Goal: Task Accomplishment & Management: Manage account settings

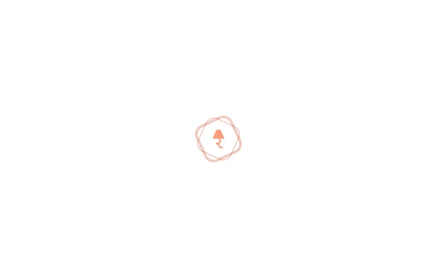
scroll to position [250, 0]
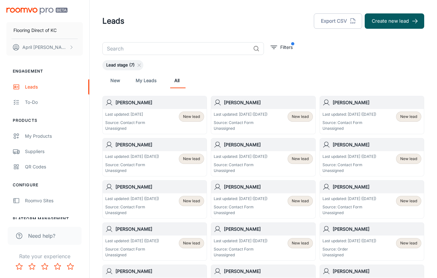
click at [138, 108] on div "[PERSON_NAME]" at bounding box center [155, 102] width 104 height 13
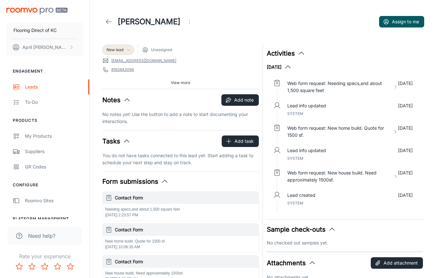
click at [127, 50] on icon at bounding box center [128, 49] width 5 height 5
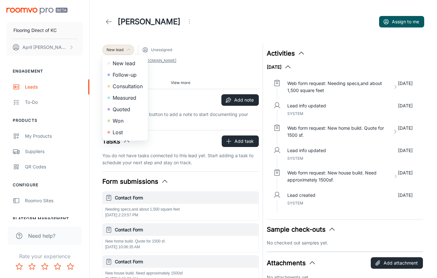
click at [234, 31] on div at bounding box center [218, 139] width 437 height 278
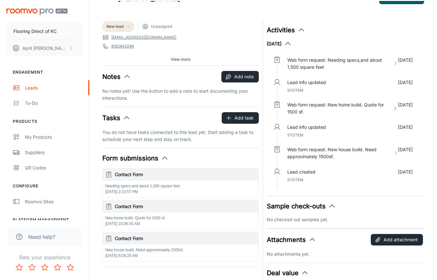
scroll to position [24, 0]
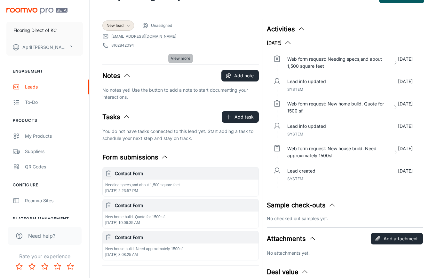
click at [179, 59] on span "View more" at bounding box center [181, 59] width 20 height 6
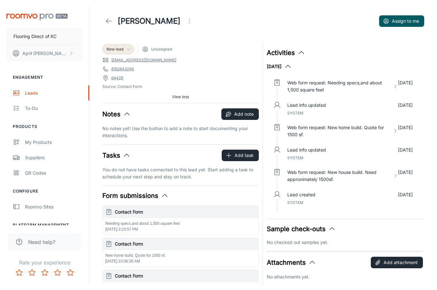
scroll to position [0, 0]
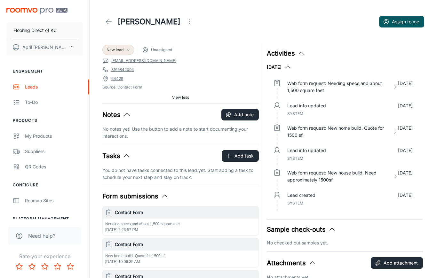
click at [158, 51] on span "Unassigned" at bounding box center [161, 50] width 21 height 6
click at [417, 24] on button "Assign to me" at bounding box center [401, 22] width 45 height 12
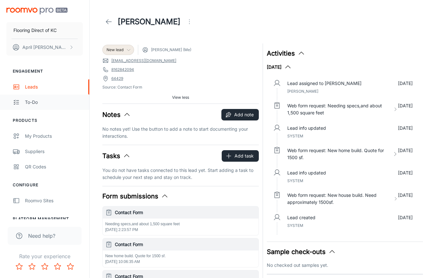
click at [34, 105] on div "To-do" at bounding box center [54, 102] width 58 height 7
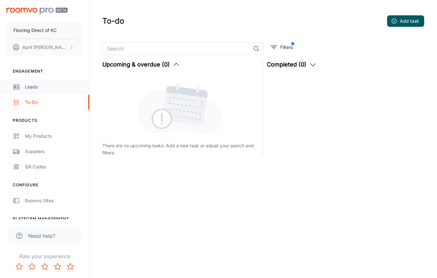
click at [26, 90] on div "Leads" at bounding box center [54, 87] width 58 height 7
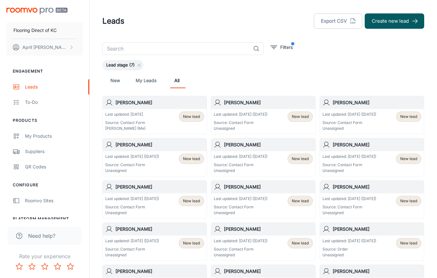
click at [184, 107] on div "[PERSON_NAME]" at bounding box center [155, 102] width 104 height 13
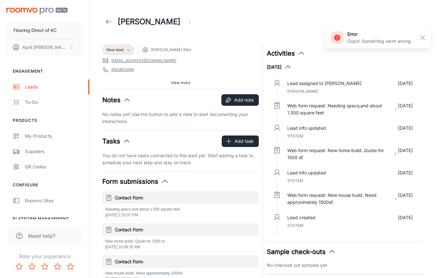
click at [428, 34] on div at bounding box center [420, 37] width 16 height 11
click at [421, 37] on rect "button" at bounding box center [423, 38] width 8 height 8
click at [183, 87] on button "View more" at bounding box center [180, 83] width 25 height 10
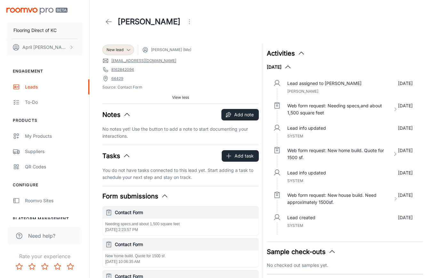
click at [174, 48] on span "[PERSON_NAME] (Me)" at bounding box center [171, 50] width 40 height 6
click at [34, 87] on div "Leads" at bounding box center [54, 87] width 58 height 7
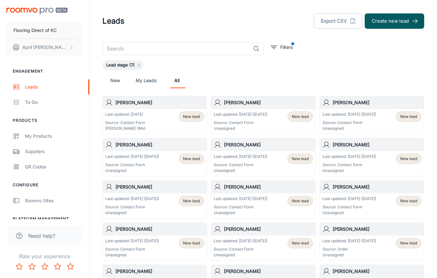
click at [146, 78] on link "My Leads" at bounding box center [146, 80] width 21 height 15
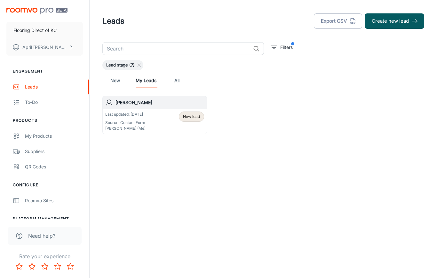
click at [166, 105] on h6 "[PERSON_NAME]" at bounding box center [160, 102] width 89 height 7
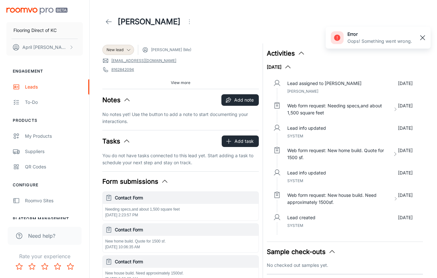
click at [426, 38] on rect "button" at bounding box center [423, 38] width 8 height 8
click at [188, 27] on button "Open menu" at bounding box center [189, 21] width 13 height 13
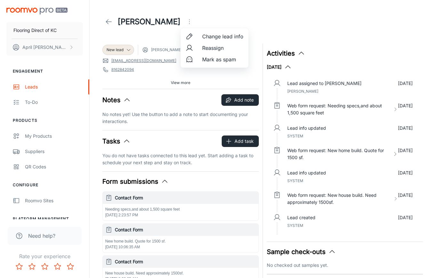
click at [223, 49] on span "Reassign" at bounding box center [222, 48] width 41 height 8
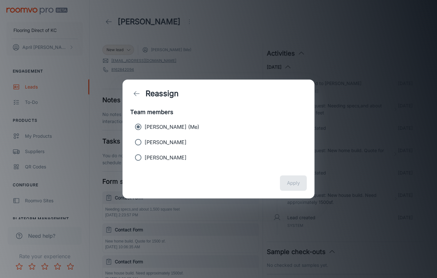
click at [156, 146] on p "[PERSON_NAME]" at bounding box center [166, 143] width 42 height 8
click at [145, 148] on input "[PERSON_NAME]" at bounding box center [138, 142] width 13 height 13
radio input "true"
radio input "false"
click at [293, 188] on button "Apply" at bounding box center [293, 183] width 27 height 15
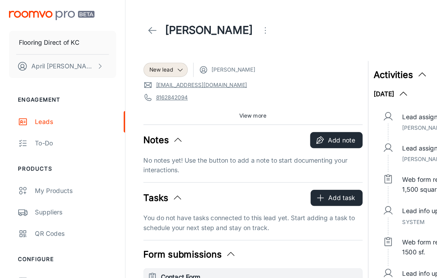
click at [185, 84] on span "View more" at bounding box center [181, 83] width 20 height 6
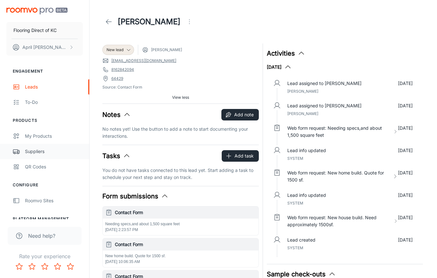
click at [40, 151] on div "Suppliers" at bounding box center [54, 151] width 58 height 7
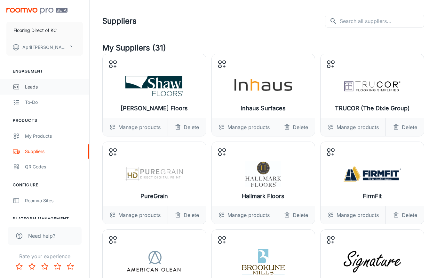
click at [17, 81] on link "Leads" at bounding box center [44, 86] width 89 height 15
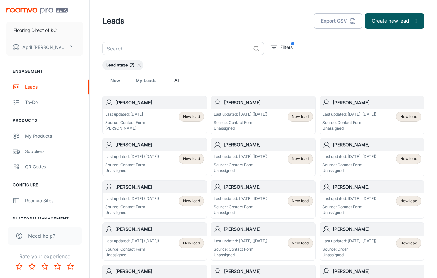
click at [146, 121] on div "Last updated: [DATE] Source: Contact Form [PERSON_NAME] New lead" at bounding box center [154, 122] width 99 height 20
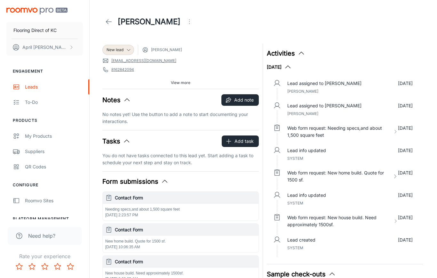
click at [176, 85] on span "View more" at bounding box center [181, 83] width 20 height 6
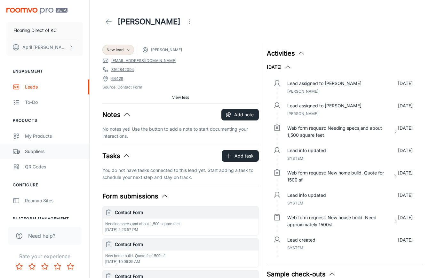
click at [40, 153] on div "Suppliers" at bounding box center [54, 151] width 58 height 7
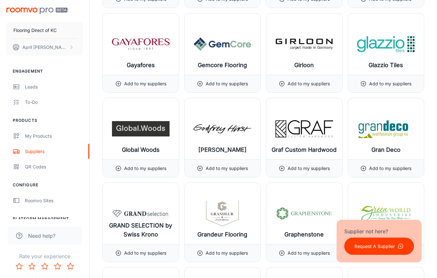
scroll to position [3459, 0]
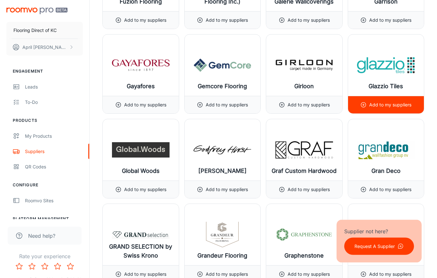
click at [399, 102] on p "Add to my suppliers" at bounding box center [390, 105] width 42 height 7
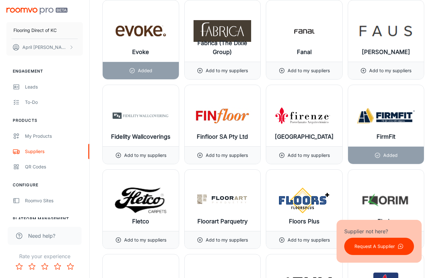
scroll to position [3054, 0]
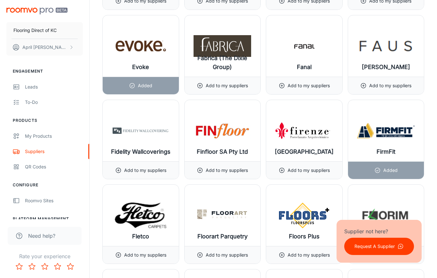
click at [377, 250] on p "Request A Supplier" at bounding box center [375, 246] width 40 height 7
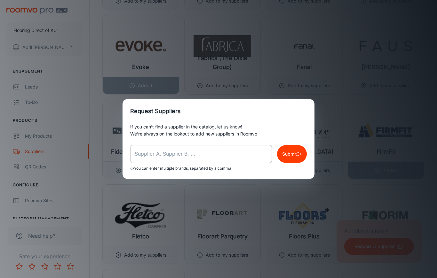
click at [187, 160] on input "text" at bounding box center [201, 154] width 142 height 18
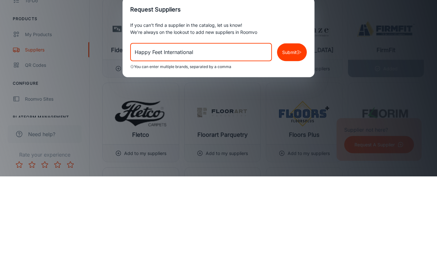
type input "Happy Feet International"
click at [295, 151] on p "Submit" at bounding box center [289, 154] width 15 height 7
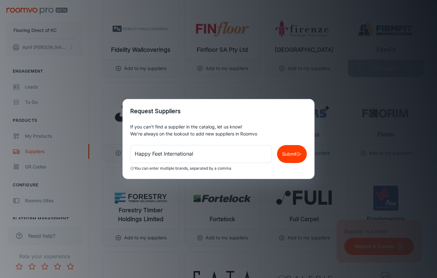
click at [294, 156] on p "Submit" at bounding box center [289, 154] width 15 height 7
click at [413, 172] on div "Request Suppliers If you can’t find a supplier in the catalog, let us know! We’…" at bounding box center [218, 139] width 437 height 278
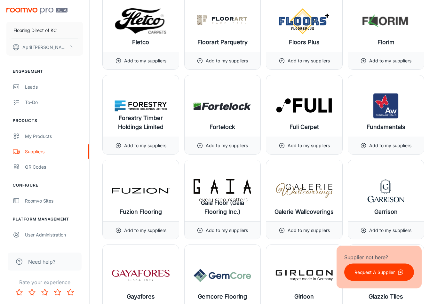
scroll to position [3255, 0]
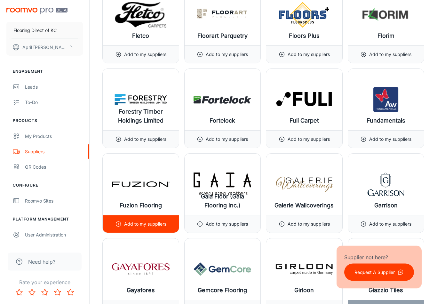
click at [149, 189] on img at bounding box center [141, 185] width 58 height 26
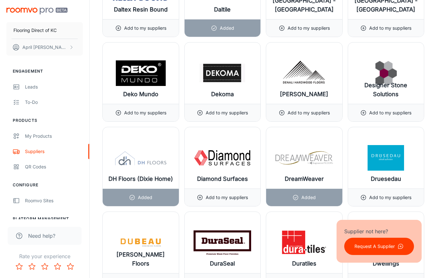
scroll to position [2420, 0]
